Goal: Task Accomplishment & Management: Manage account settings

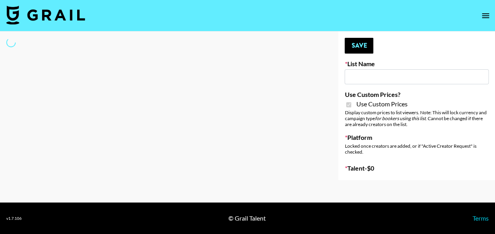
type input "Evry Jewels"
checkbox input "true"
select select "Brand"
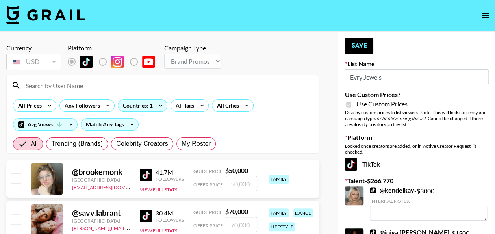
click at [154, 84] on input at bounding box center [167, 85] width 293 height 13
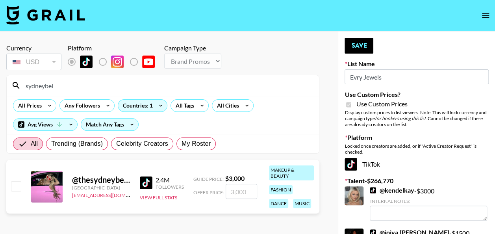
type input "sydneybel"
click at [237, 188] on input "number" at bounding box center [241, 191] width 31 height 15
type input "2"
checkbox input "true"
type input "2000"
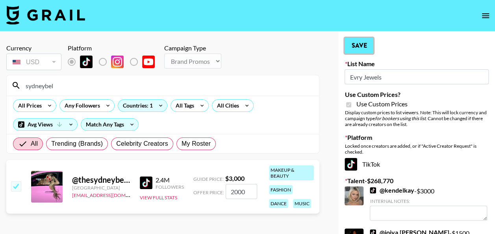
click at [357, 46] on button "Save" at bounding box center [358, 46] width 29 height 16
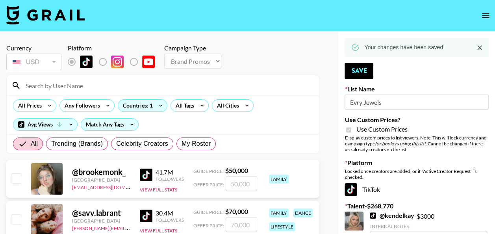
click at [108, 83] on input at bounding box center [167, 85] width 293 height 13
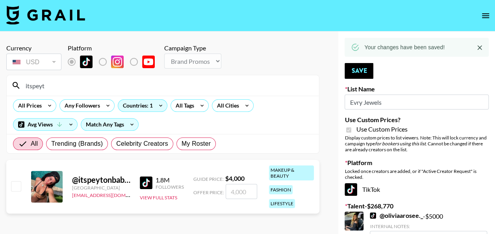
type input "itspeyt"
click at [232, 187] on input "number" at bounding box center [241, 191] width 31 height 15
type input "2"
checkbox input "true"
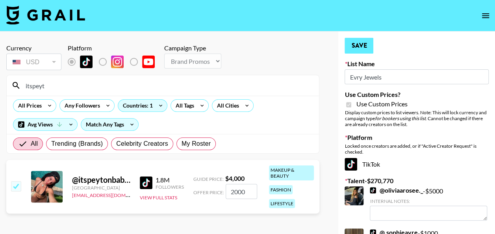
type input "2000"
click at [346, 50] on button "Save" at bounding box center [358, 46] width 29 height 16
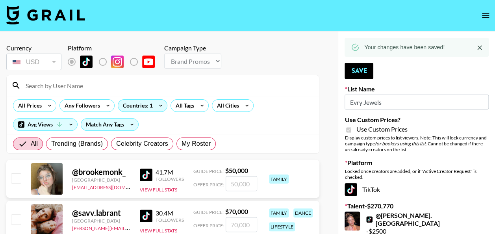
click at [137, 89] on input at bounding box center [167, 85] width 293 height 13
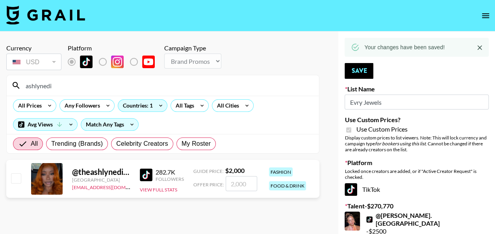
type input "ashlynedi"
click at [240, 184] on input "number" at bounding box center [241, 183] width 31 height 15
type input "1"
checkbox input "true"
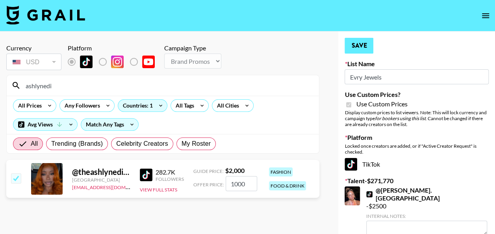
type input "1000"
click at [361, 43] on button "Save" at bounding box center [358, 46] width 29 height 16
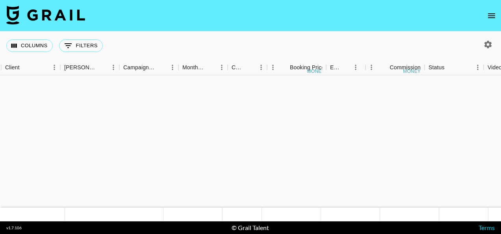
scroll to position [630, 261]
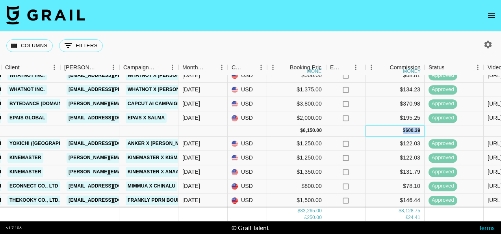
drag, startPoint x: 423, startPoint y: 126, endPoint x: 394, endPoint y: 122, distance: 29.4
click at [394, 125] on div "$ 600.39" at bounding box center [394, 130] width 59 height 11
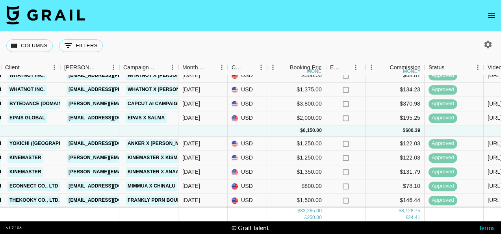
drag, startPoint x: 394, startPoint y: 122, endPoint x: 386, endPoint y: 23, distance: 99.2
click at [386, 23] on nav at bounding box center [250, 15] width 501 height 31
